Goal: Information Seeking & Learning: Find specific page/section

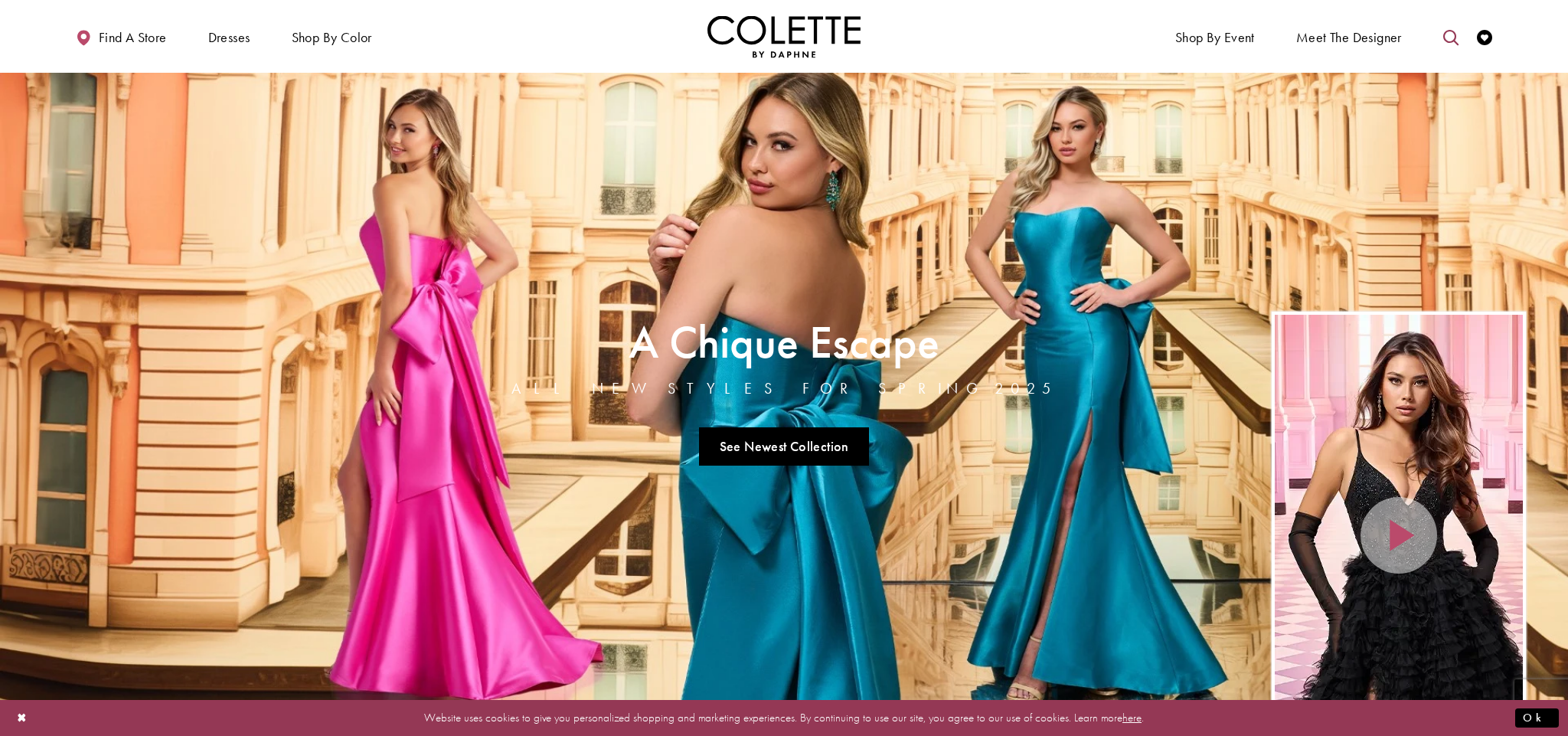
click at [1444, 40] on icon "Toggle search" at bounding box center [1451, 37] width 15 height 15
click at [1351, 36] on input "Search" at bounding box center [1372, 38] width 184 height 23
paste input "******"
type input "******"
